Goal: Information Seeking & Learning: Learn about a topic

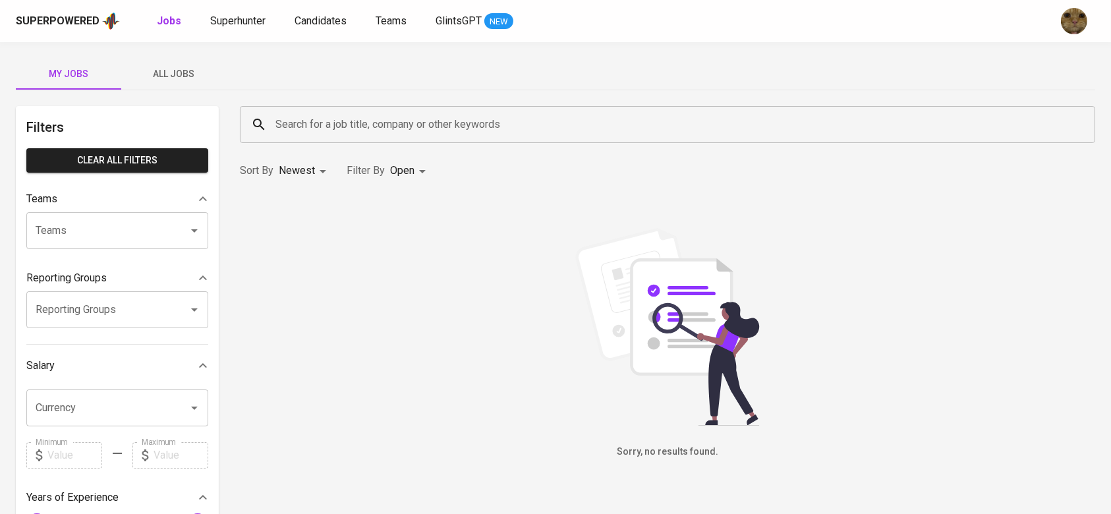
click at [303, 30] on div "Superpowered Jobs Superhunter Candidates Teams GlintsGPT NEW" at bounding box center [534, 21] width 1037 height 20
click at [308, 15] on span "Candidates" at bounding box center [320, 20] width 52 height 13
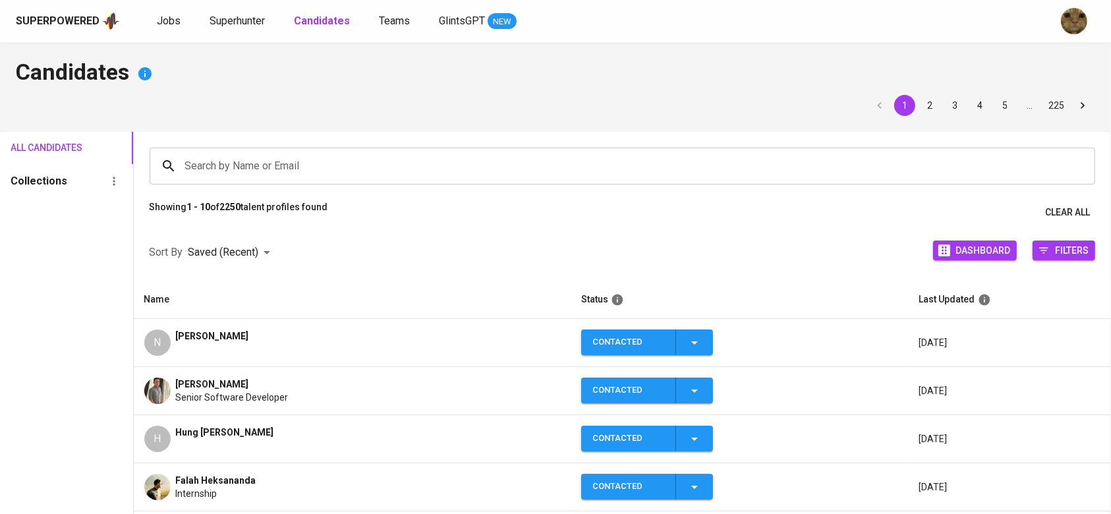
click at [229, 339] on span "[PERSON_NAME]" at bounding box center [212, 335] width 73 height 13
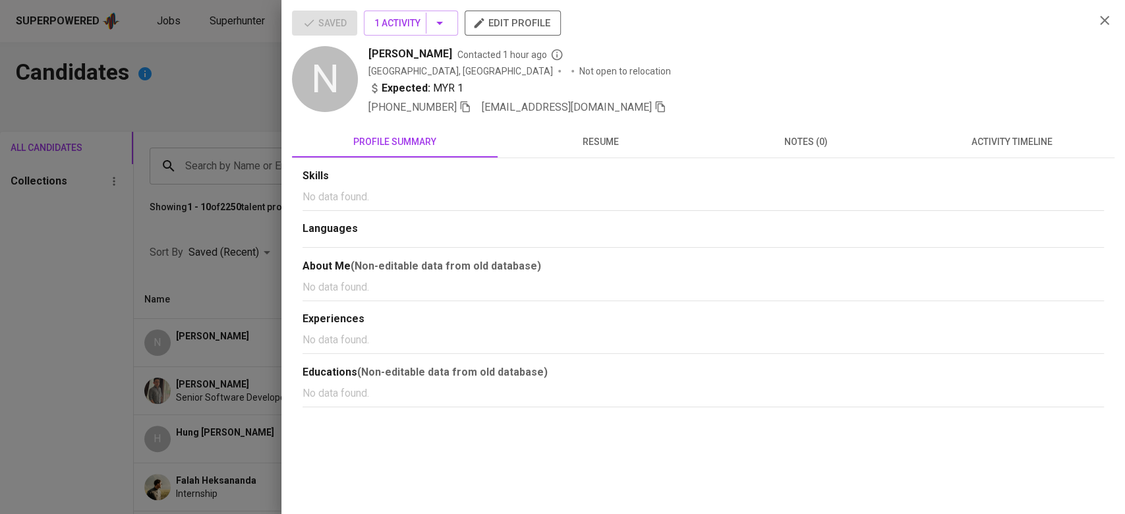
drag, startPoint x: 484, startPoint y: 105, endPoint x: 467, endPoint y: 104, distance: 17.1
click at [467, 104] on div "[PHONE_NUMBER] [EMAIL_ADDRESS][DOMAIN_NAME]" at bounding box center [517, 107] width 298 height 16
drag, startPoint x: 469, startPoint y: 105, endPoint x: 590, endPoint y: 105, distance: 121.2
click at [602, 97] on div "[PERSON_NAME] Contacted 1 hour ago [GEOGRAPHIC_DATA], [GEOGRAPHIC_DATA] Not ope…" at bounding box center [725, 80] width 715 height 69
click at [447, 128] on button "profile summary" at bounding box center [395, 142] width 206 height 32
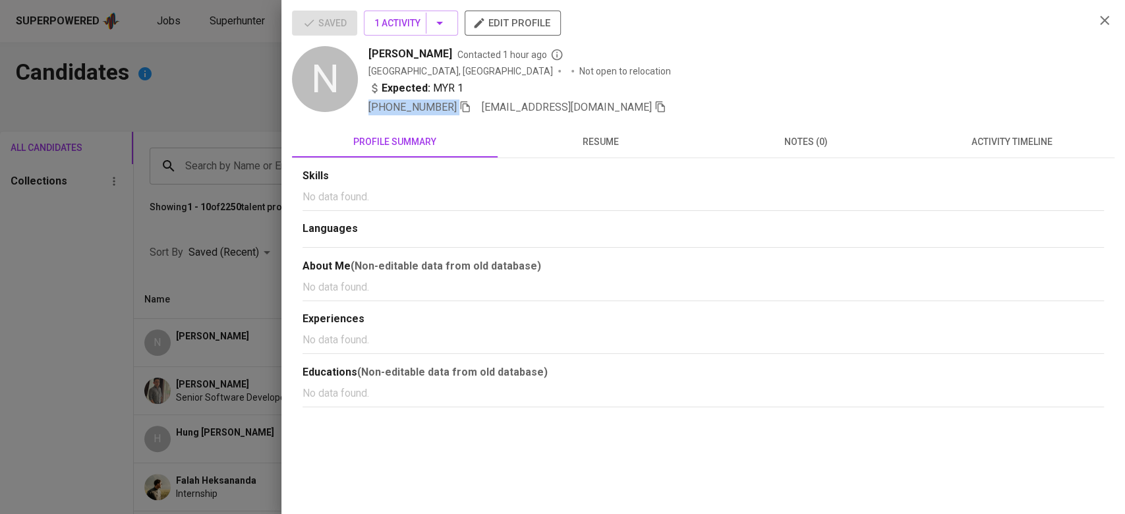
click at [319, 101] on div "N" at bounding box center [325, 79] width 66 height 66
click at [372, 105] on span "[PHONE_NUMBER]" at bounding box center [412, 107] width 88 height 13
click at [360, 109] on div "N [PERSON_NAME] Contacted 1 hour ago [GEOGRAPHIC_DATA], [GEOGRAPHIC_DATA] Not o…" at bounding box center [688, 80] width 792 height 69
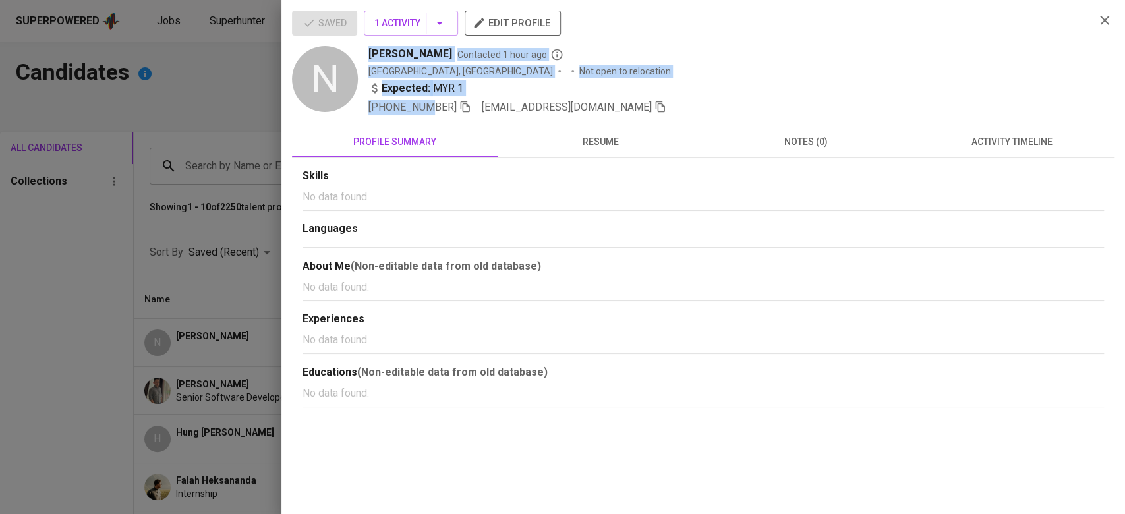
drag, startPoint x: 360, startPoint y: 109, endPoint x: 414, endPoint y: 109, distance: 54.0
click at [414, 109] on div "N [PERSON_NAME] Contacted 1 hour ago [GEOGRAPHIC_DATA], [GEOGRAPHIC_DATA] Not o…" at bounding box center [688, 80] width 792 height 69
click at [455, 140] on span "profile summary" at bounding box center [395, 142] width 190 height 16
click at [459, 105] on icon "button" at bounding box center [465, 107] width 12 height 12
click at [459, 109] on icon "button" at bounding box center [465, 105] width 12 height 12
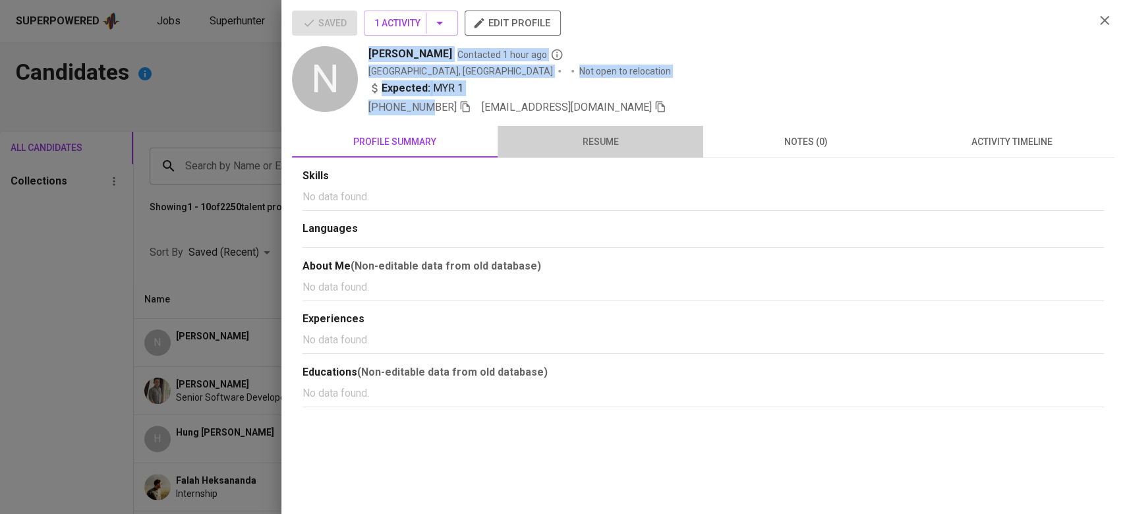
click at [564, 150] on button "resume" at bounding box center [600, 142] width 206 height 32
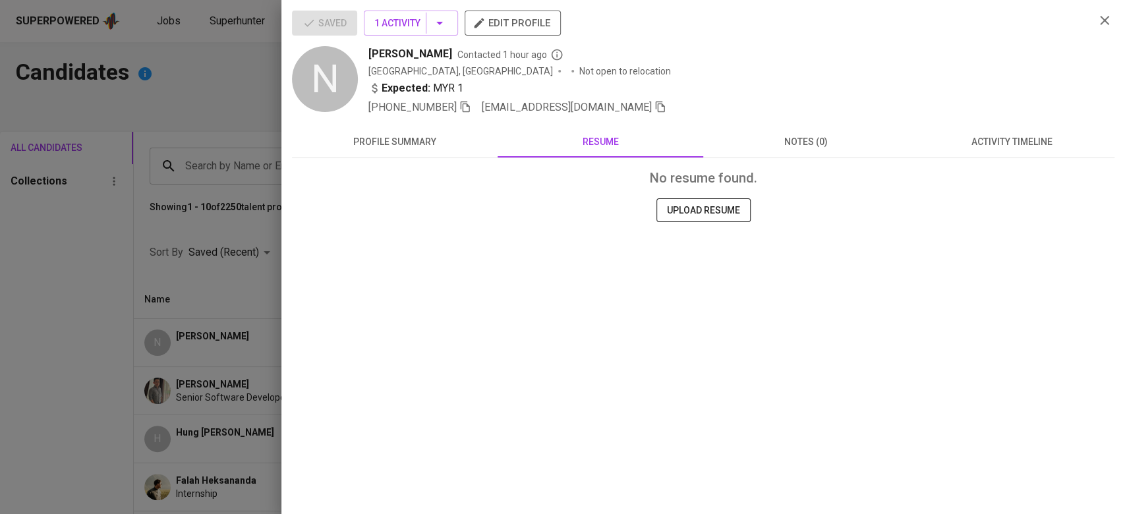
click at [131, 285] on div at bounding box center [562, 257] width 1125 height 514
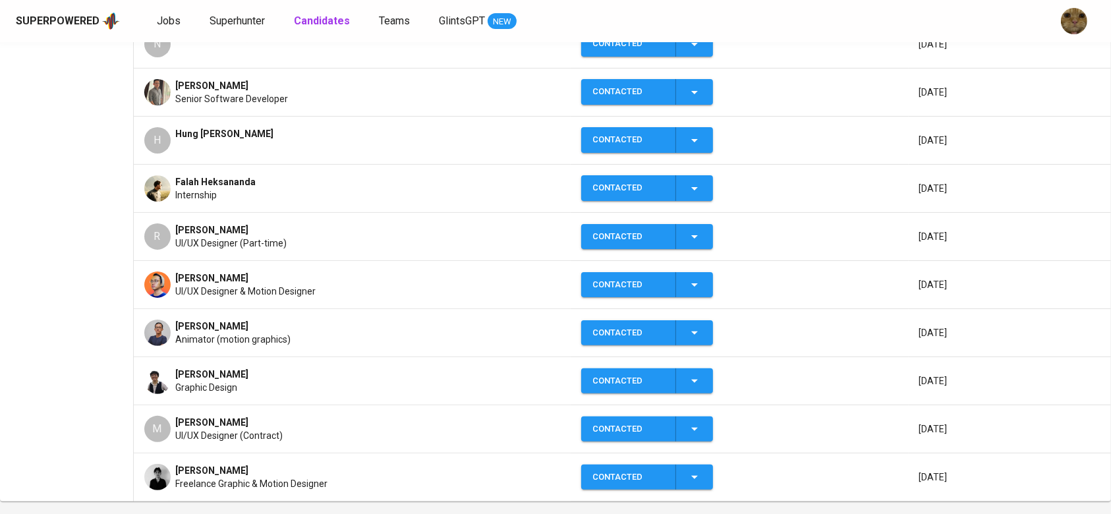
scroll to position [372, 0]
